Goal: Find specific page/section: Find specific page/section

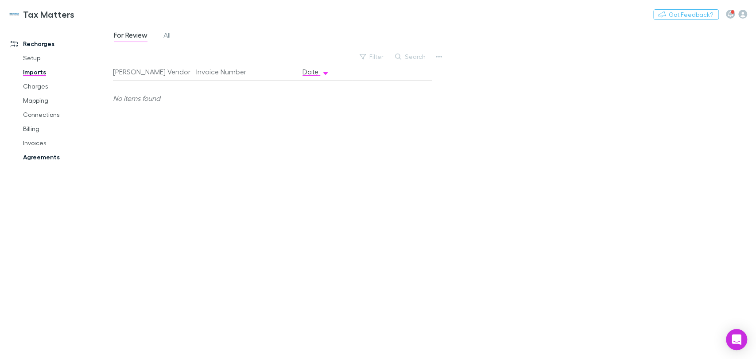
click at [45, 154] on link "Agreements" at bounding box center [66, 157] width 105 height 14
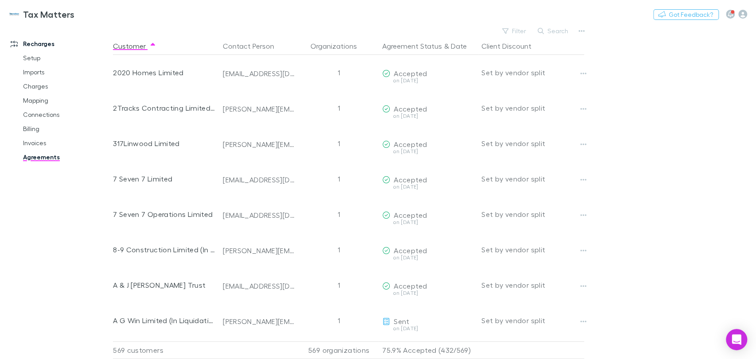
click at [554, 35] on button "Search" at bounding box center [553, 31] width 40 height 11
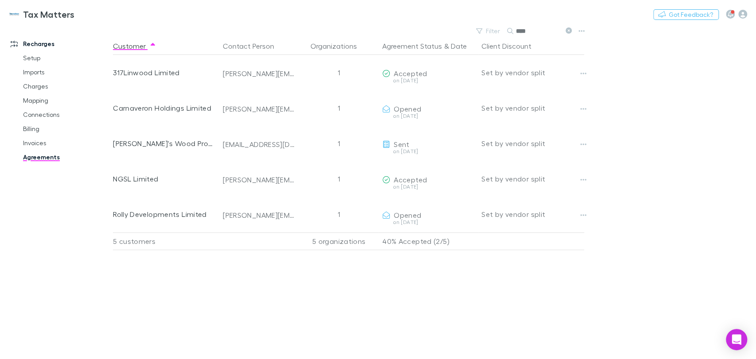
type input "****"
